Goal: Task Accomplishment & Management: Complete application form

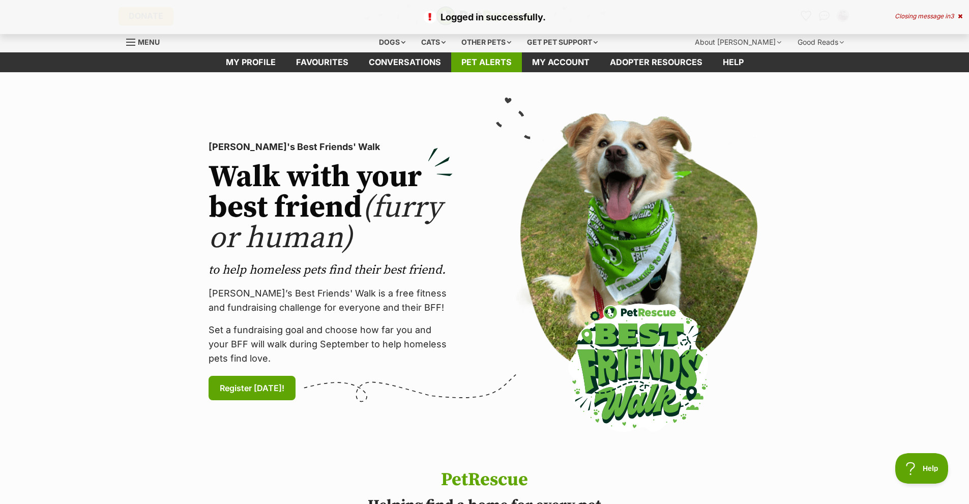
click at [483, 72] on link "Pet alerts" at bounding box center [486, 62] width 71 height 20
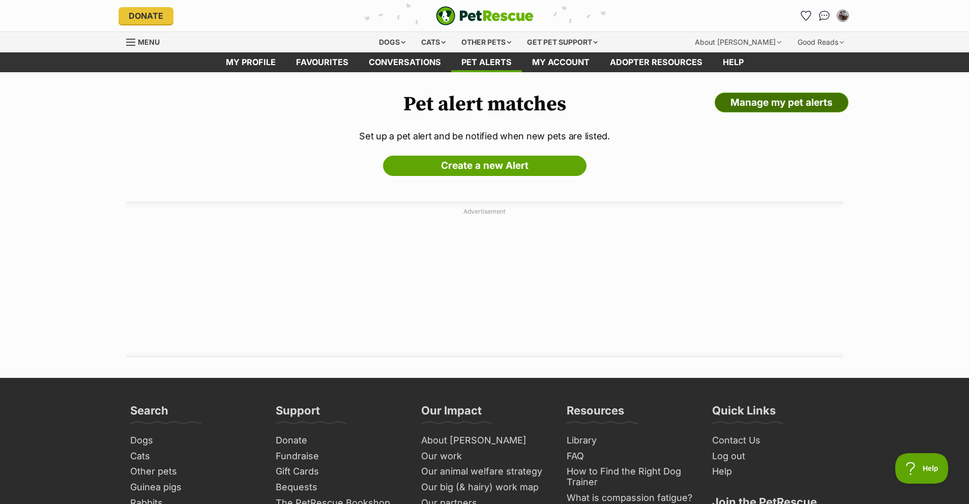
click at [771, 108] on link "Manage my pet alerts" at bounding box center [781, 103] width 134 height 20
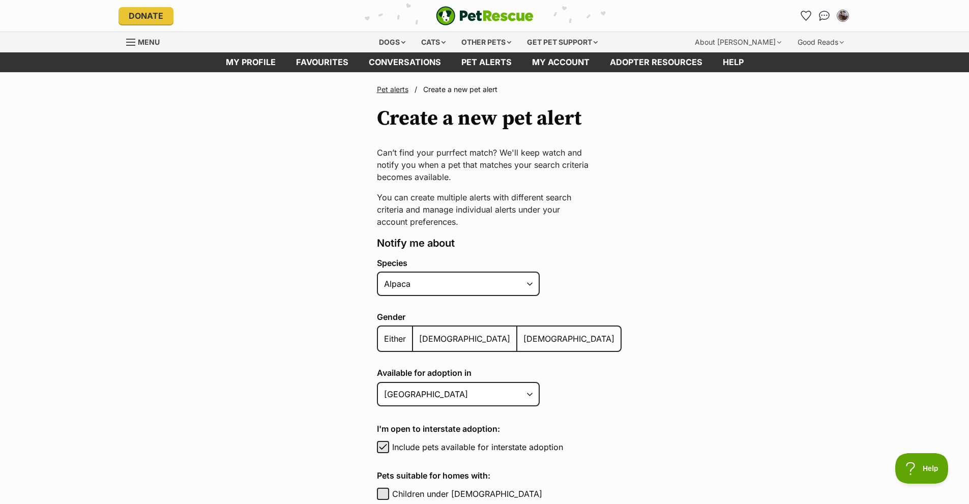
click at [377, 94] on link "Pet alerts" at bounding box center [393, 89] width 32 height 9
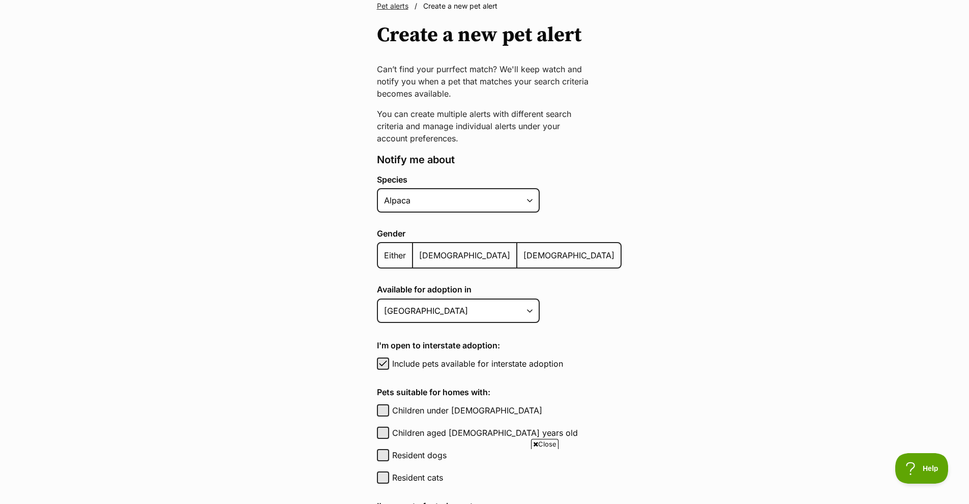
scroll to position [102, 0]
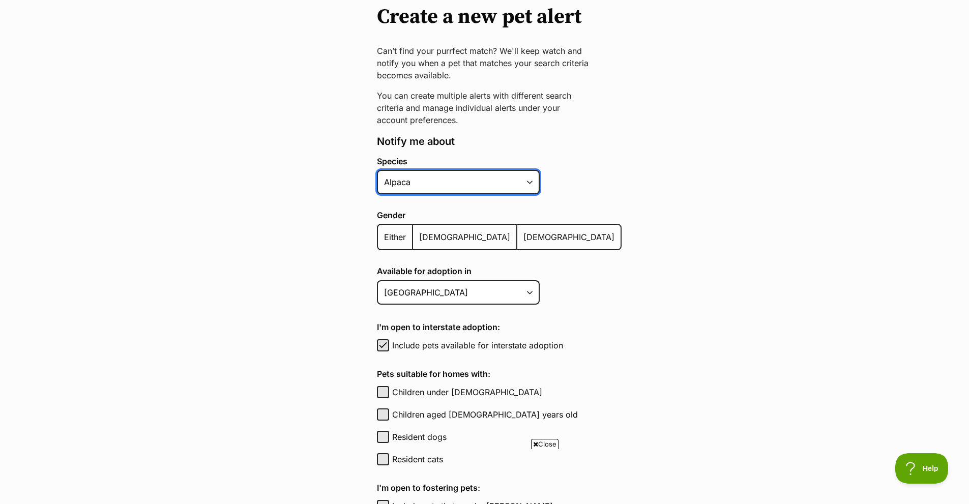
click at [539, 194] on select "Alpaca Bird Cat Chicken Cow Dog Donkey Duck Ferret Fish Goat Goose Guinea Fowl …" at bounding box center [458, 182] width 163 height 24
select select "1"
click at [377, 194] on select "Alpaca Bird Cat Chicken Cow Dog Donkey Duck Ferret Fish Goat Goose Guinea Fowl …" at bounding box center [458, 182] width 163 height 24
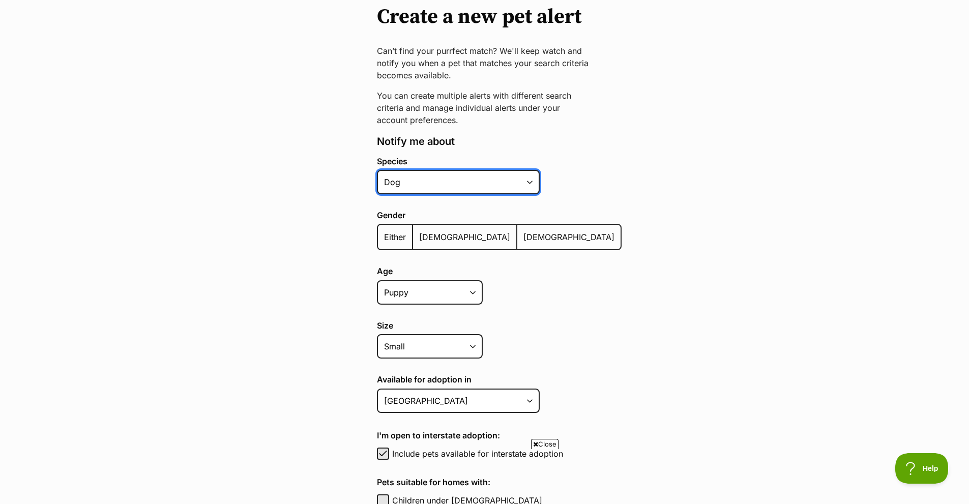
scroll to position [153, 0]
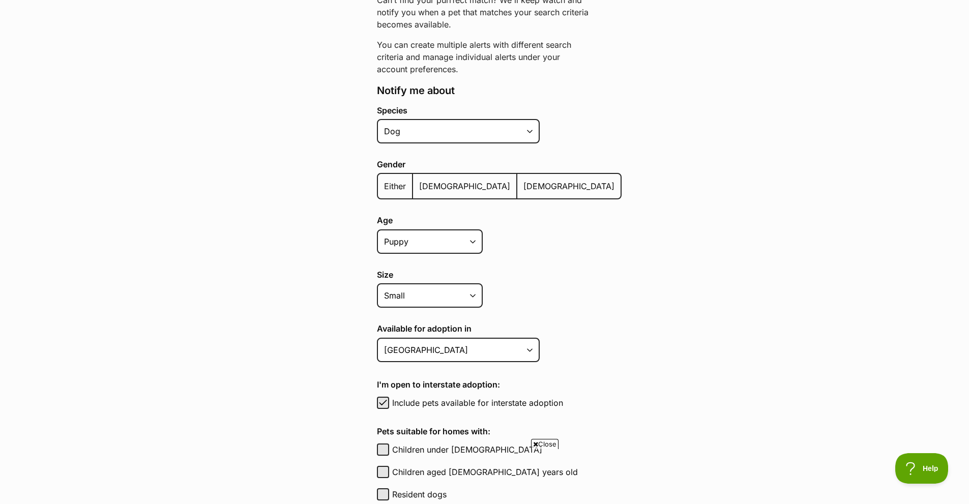
click at [384, 191] on span "Either" at bounding box center [395, 186] width 22 height 10
click at [383, 180] on input "Either" at bounding box center [383, 179] width 0 height 1
click at [475, 254] on select "Puppy Adult Senior All ages" at bounding box center [430, 241] width 106 height 24
select select "adult"
click at [377, 254] on select "Puppy Adult Senior All ages" at bounding box center [430, 241] width 106 height 24
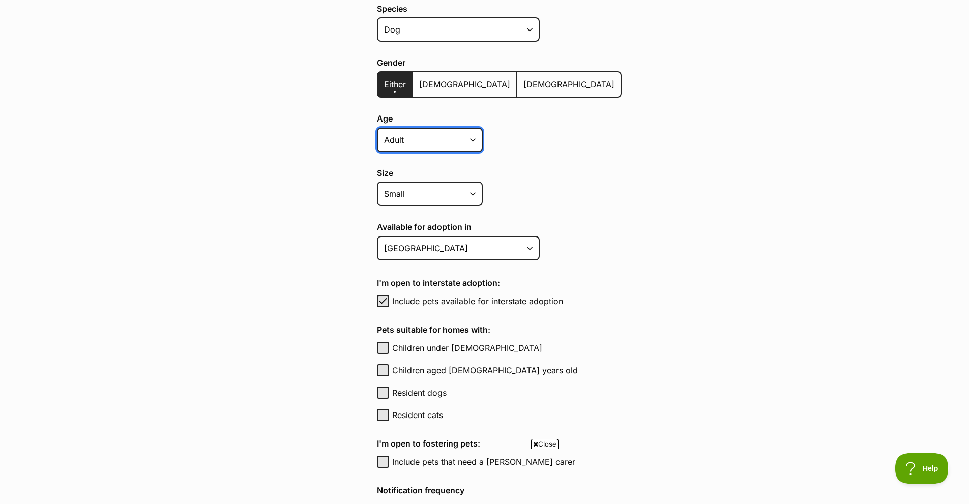
scroll to position [305, 0]
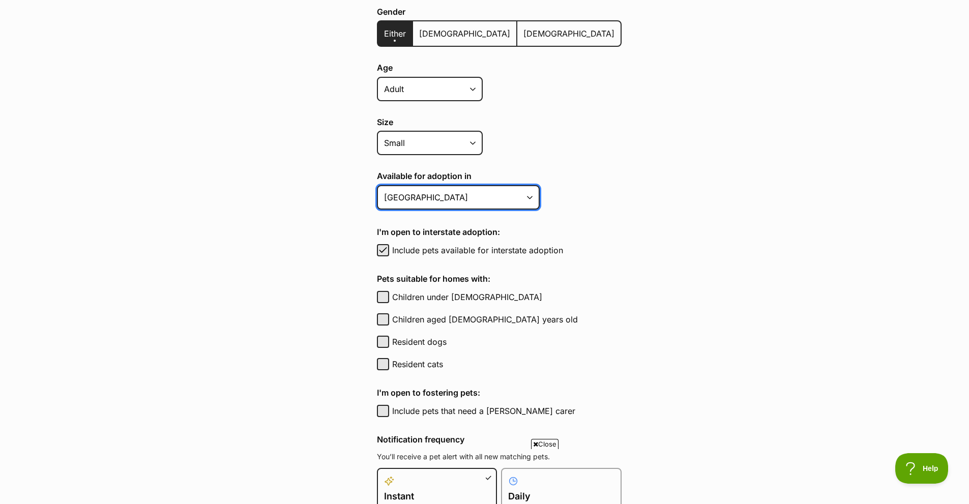
click at [539, 209] on select "Australian Capital Territory New South Wales Northern Territory Queensland Sout…" at bounding box center [458, 197] width 163 height 24
select select "3"
click at [377, 209] on select "Australian Capital Territory New South Wales Northern Territory Queensland Sout…" at bounding box center [458, 197] width 163 height 24
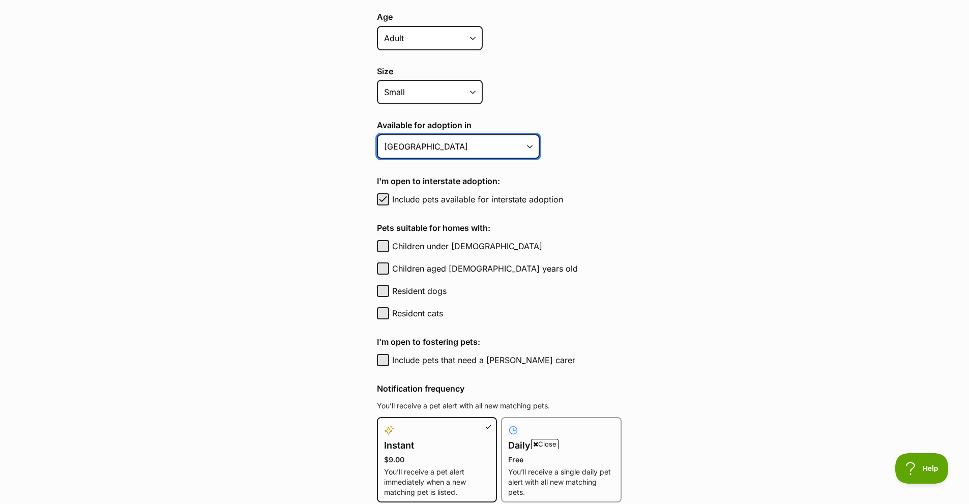
scroll to position [407, 0]
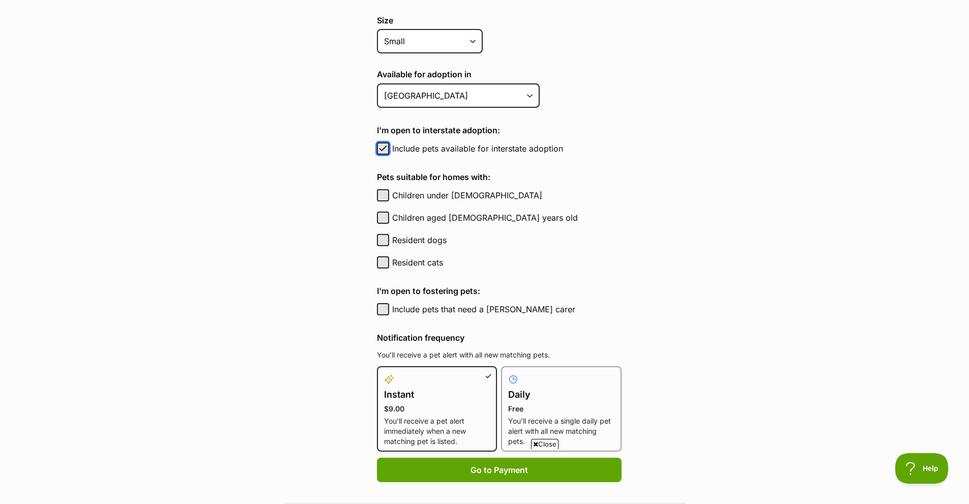
click at [378, 155] on span "button" at bounding box center [383, 148] width 10 height 12
checkbox input "false"
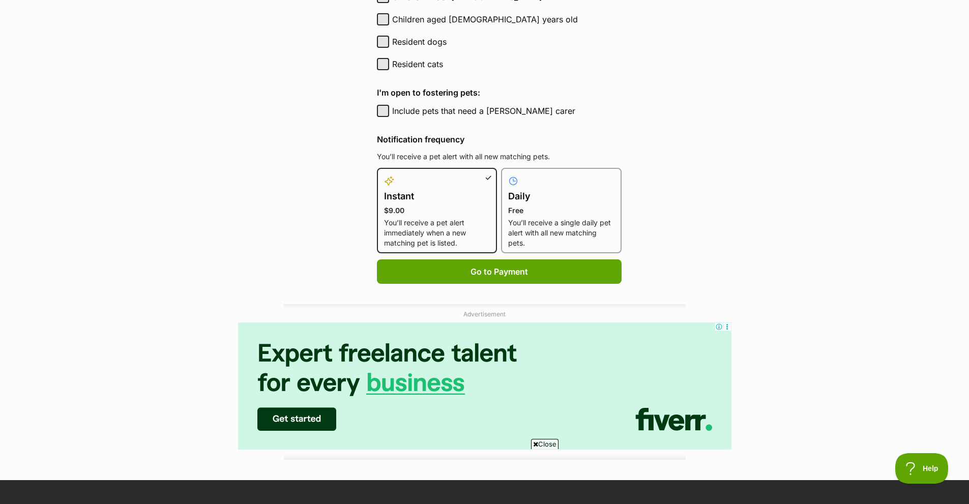
scroll to position [610, 0]
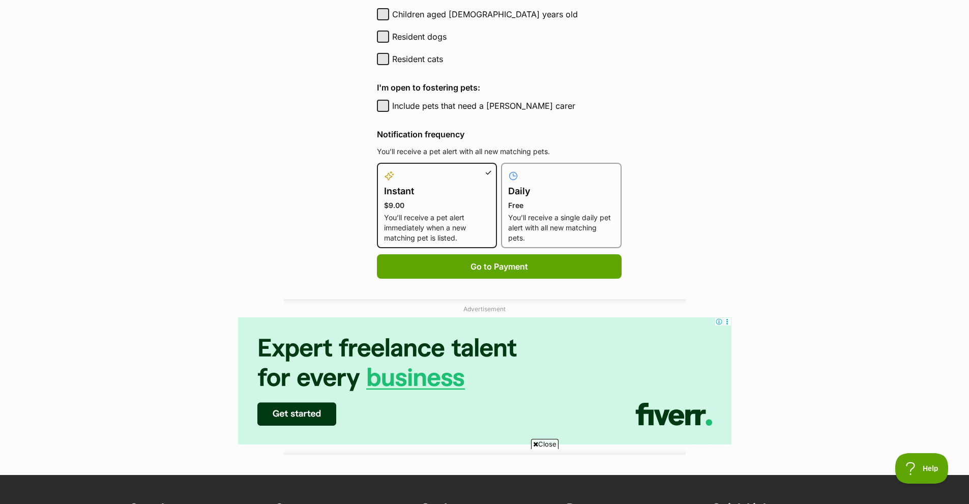
click at [542, 198] on h4 "Daily" at bounding box center [561, 191] width 106 height 14
click at [507, 169] on input "Daily Free You’ll receive a single daily pet alert with all new matching pets." at bounding box center [507, 169] width 1 height 1
radio input "true"
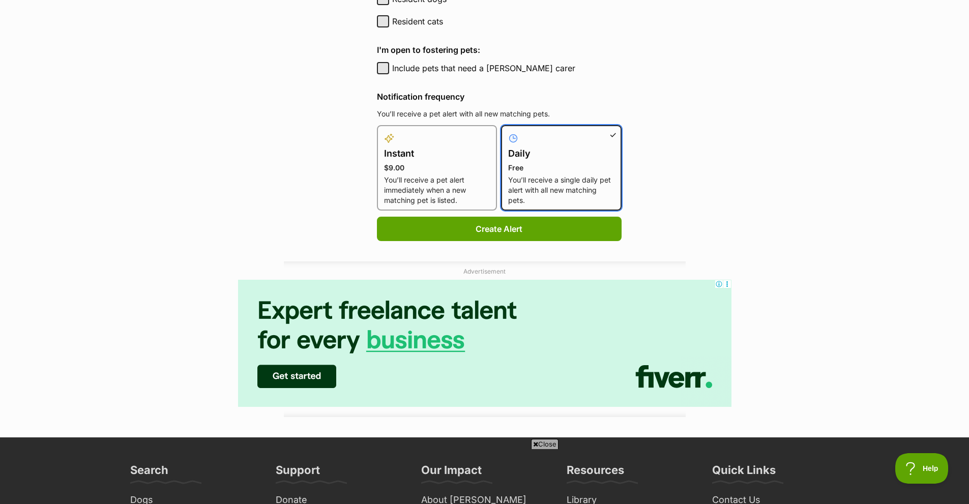
scroll to position [712, 0]
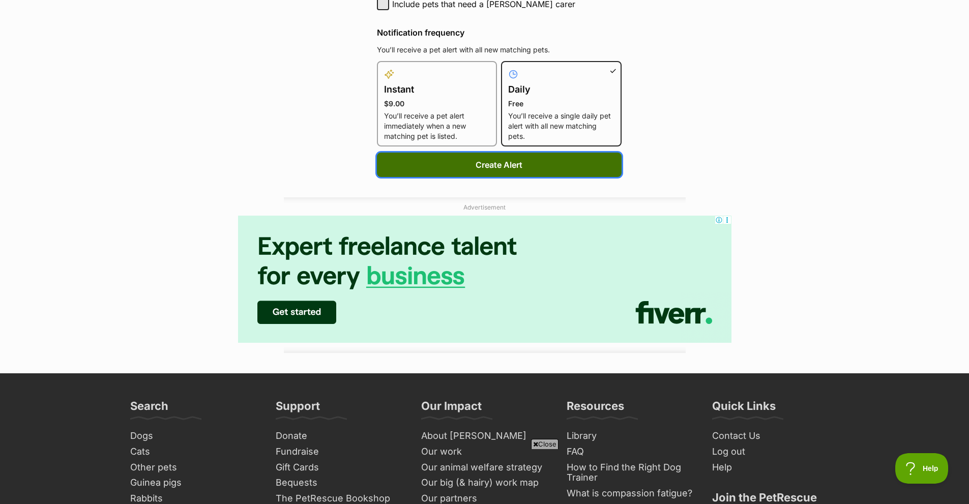
click at [486, 177] on button "Create Alert" at bounding box center [499, 165] width 245 height 24
